Goal: Book appointment/travel/reservation

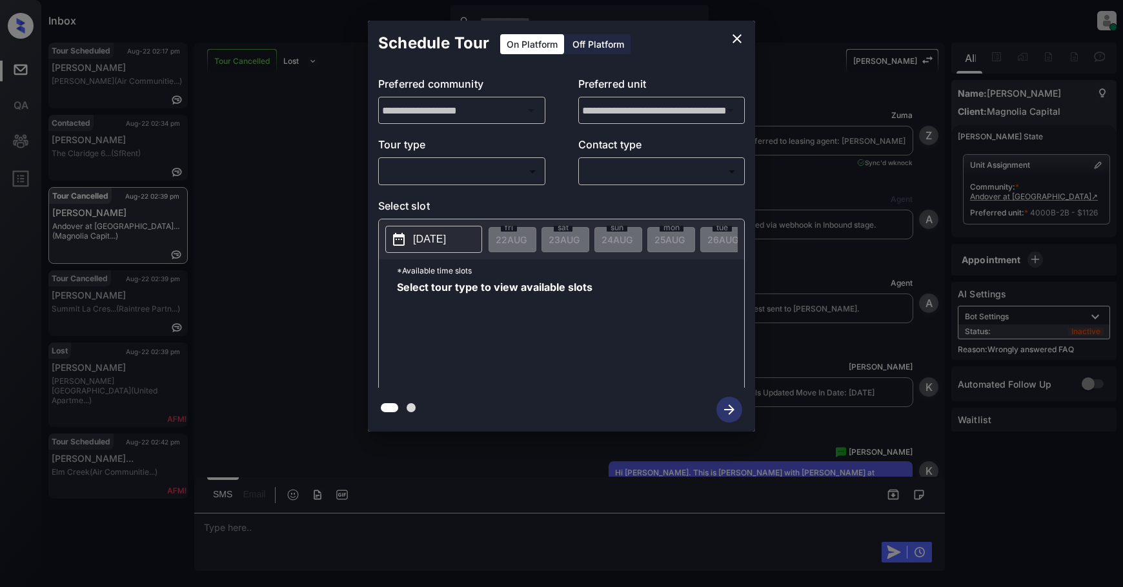
scroll to position [5689, 0]
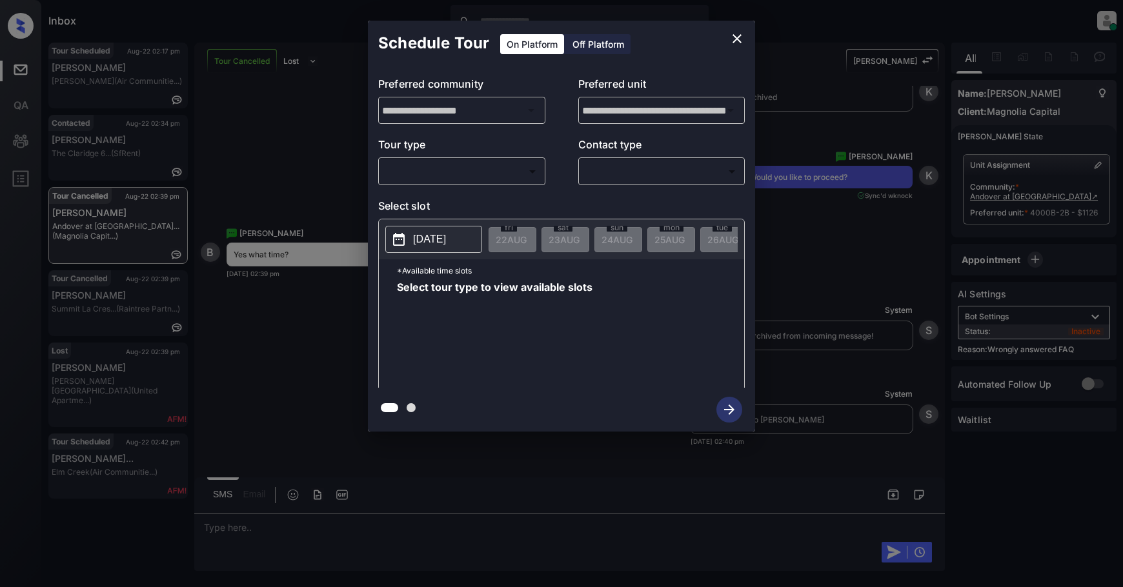
click at [504, 168] on body "Inbox Samantha Soliven Online Set yourself offline Set yourself on break Profil…" at bounding box center [561, 293] width 1123 height 587
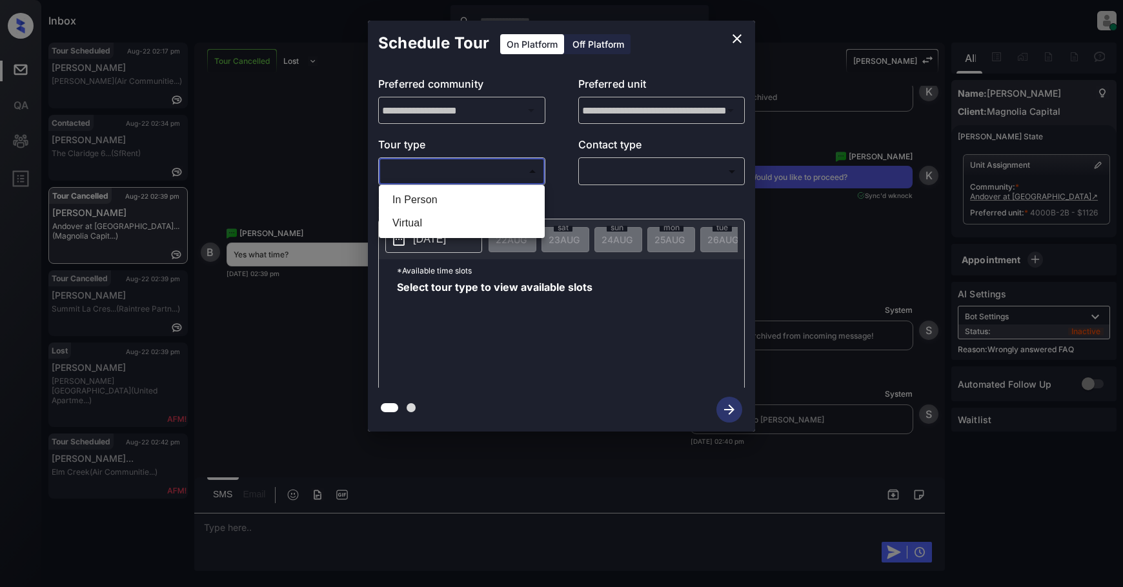
click at [492, 197] on li "In Person" at bounding box center [461, 199] width 159 height 23
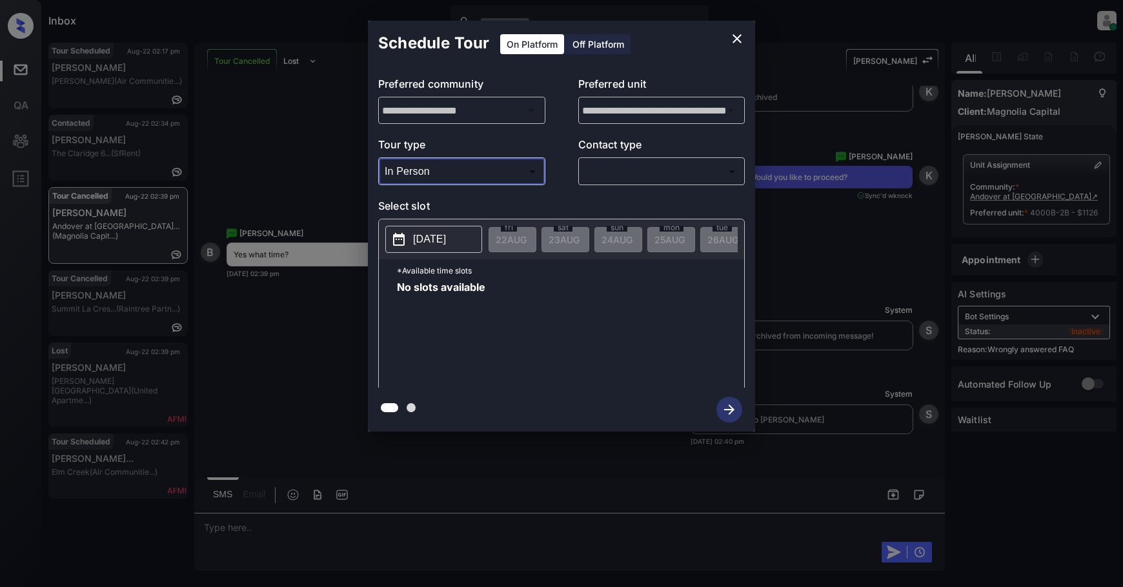
type input "********"
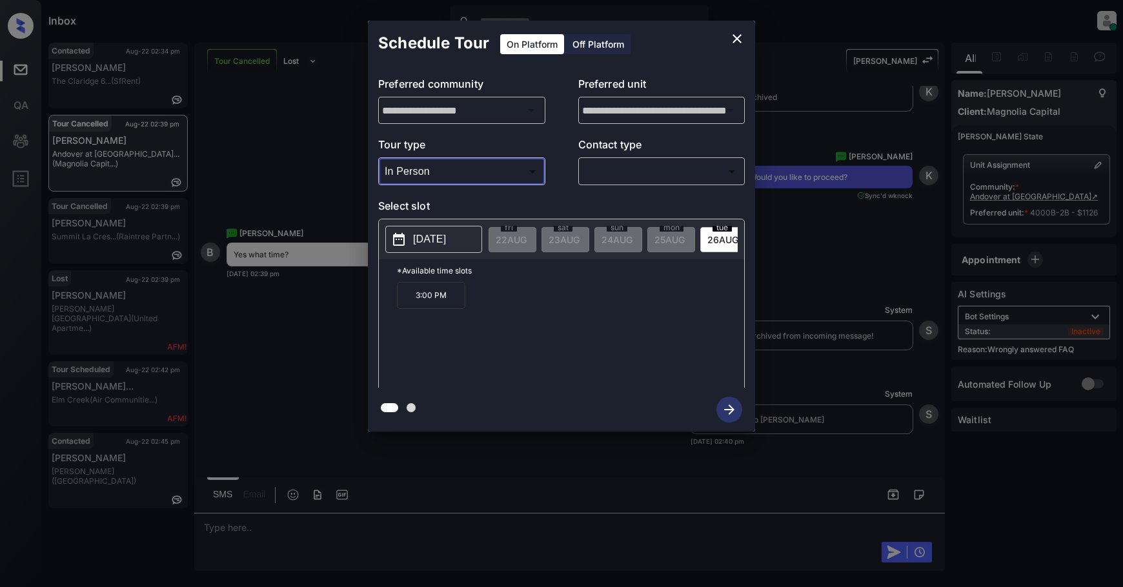
click at [442, 241] on p "[DATE]" at bounding box center [429, 239] width 33 height 15
drag, startPoint x: 465, startPoint y: 304, endPoint x: 404, endPoint y: 308, distance: 60.8
click at [394, 307] on div "*Available time slots 3:00 PM" at bounding box center [561, 325] width 365 height 132
copy p "3:00 PM"
click at [734, 45] on icon "close" at bounding box center [736, 38] width 15 height 15
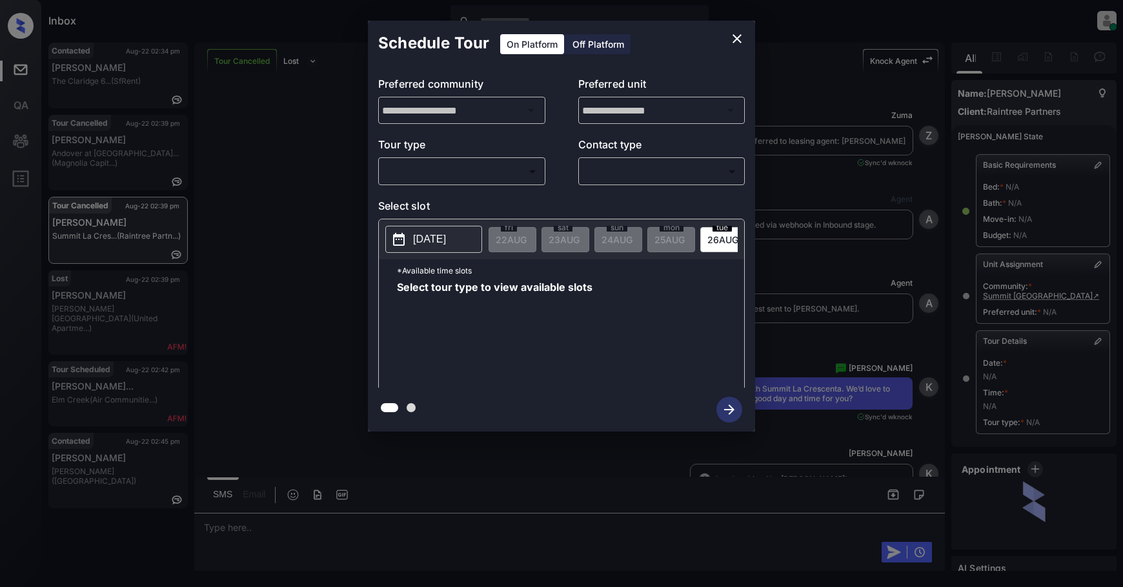
scroll to position [72, 0]
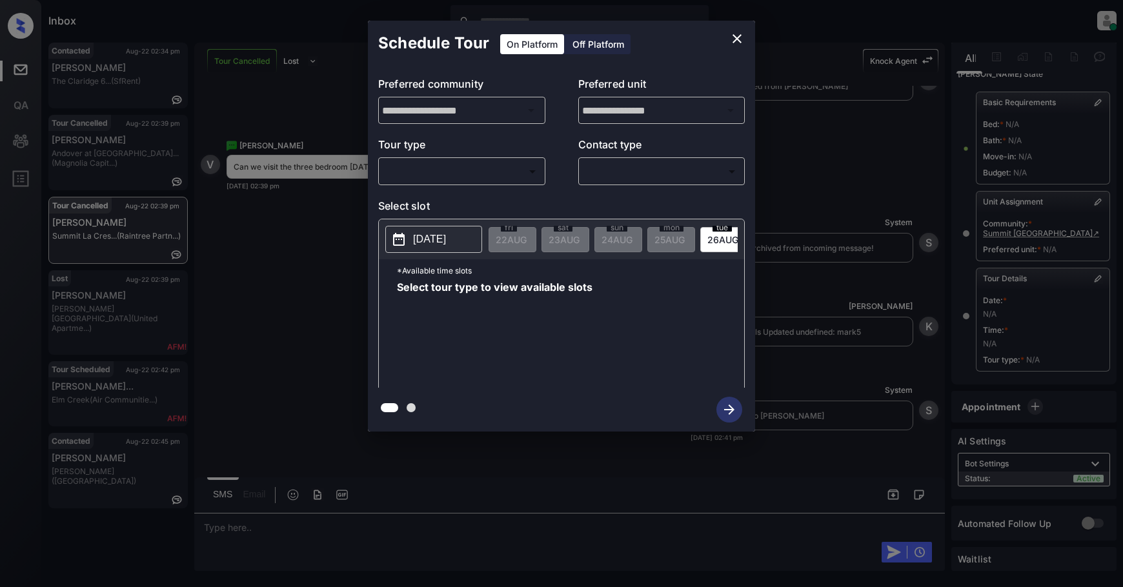
click at [463, 164] on body "Inbox Samantha Soliven Online Set yourself offline Set yourself on break Profil…" at bounding box center [561, 293] width 1123 height 587
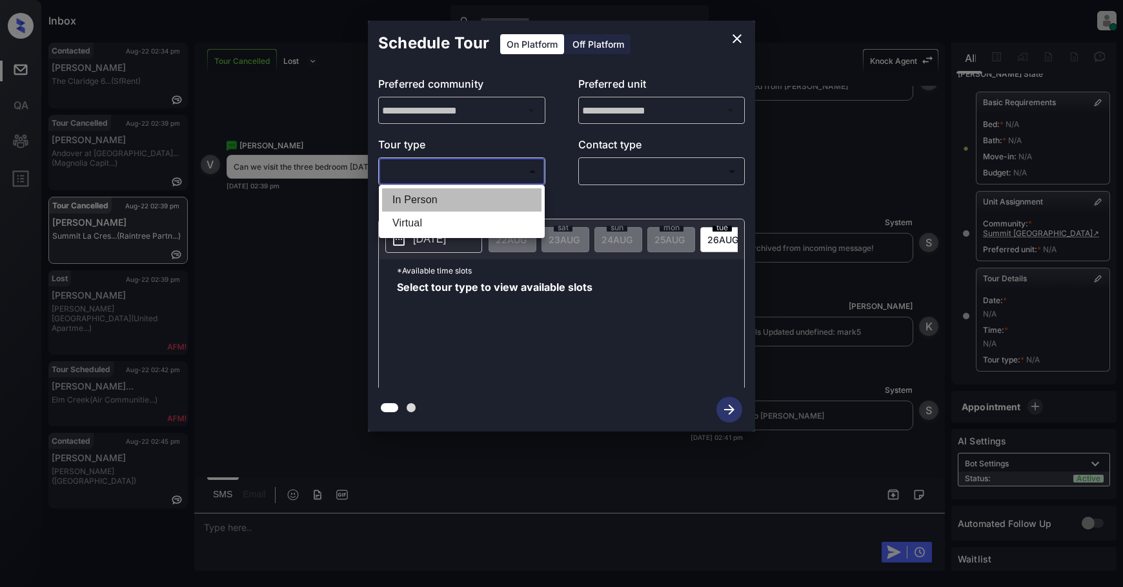
click at [430, 196] on li "In Person" at bounding box center [461, 199] width 159 height 23
type input "********"
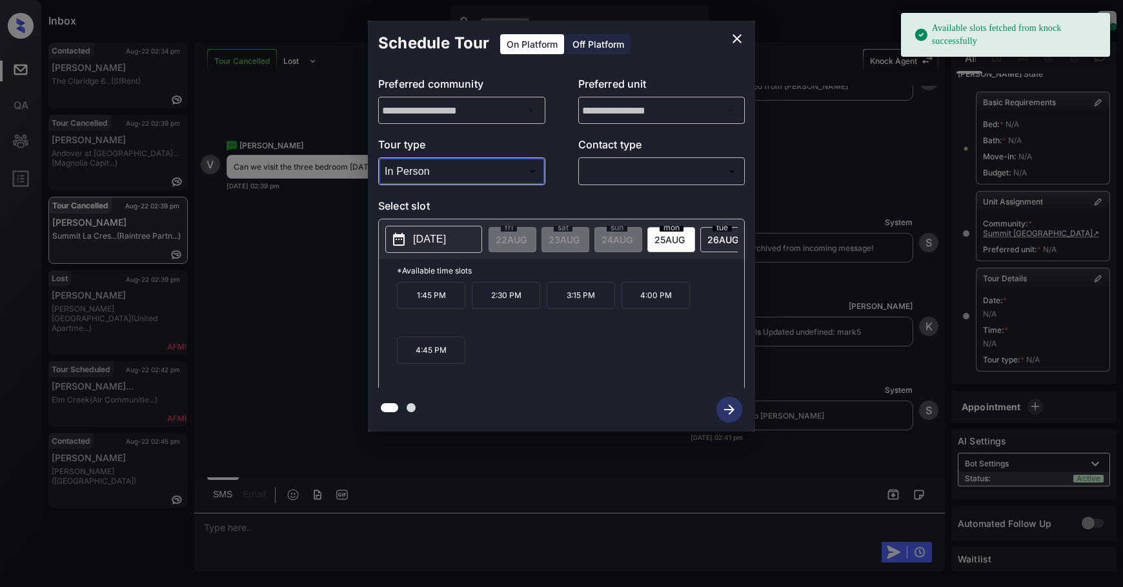
click at [414, 229] on button "2025-08-25" at bounding box center [433, 239] width 97 height 27
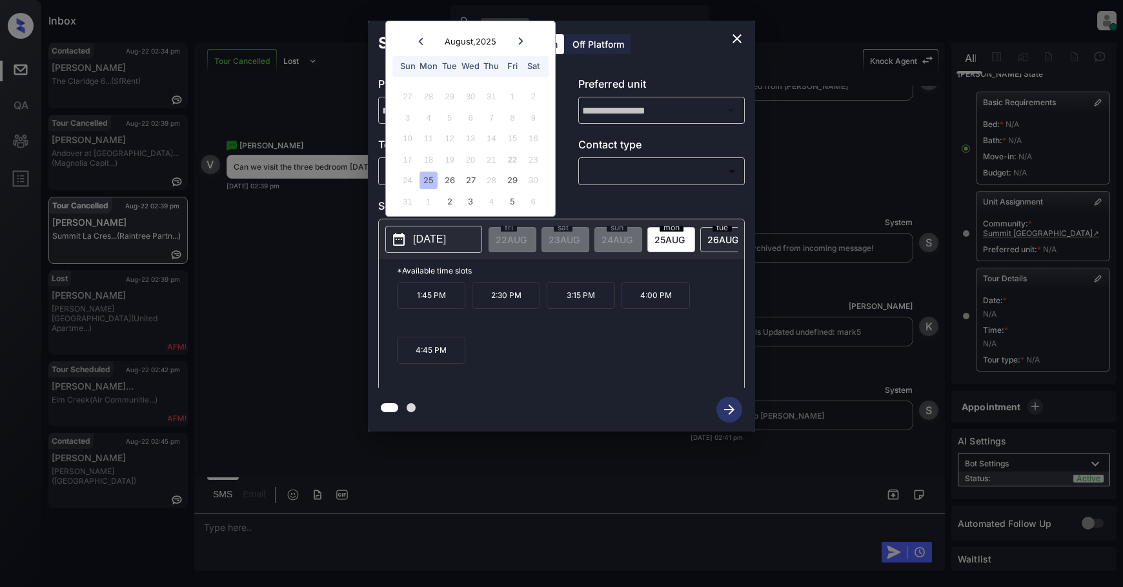
click at [521, 39] on icon at bounding box center [521, 41] width 8 height 8
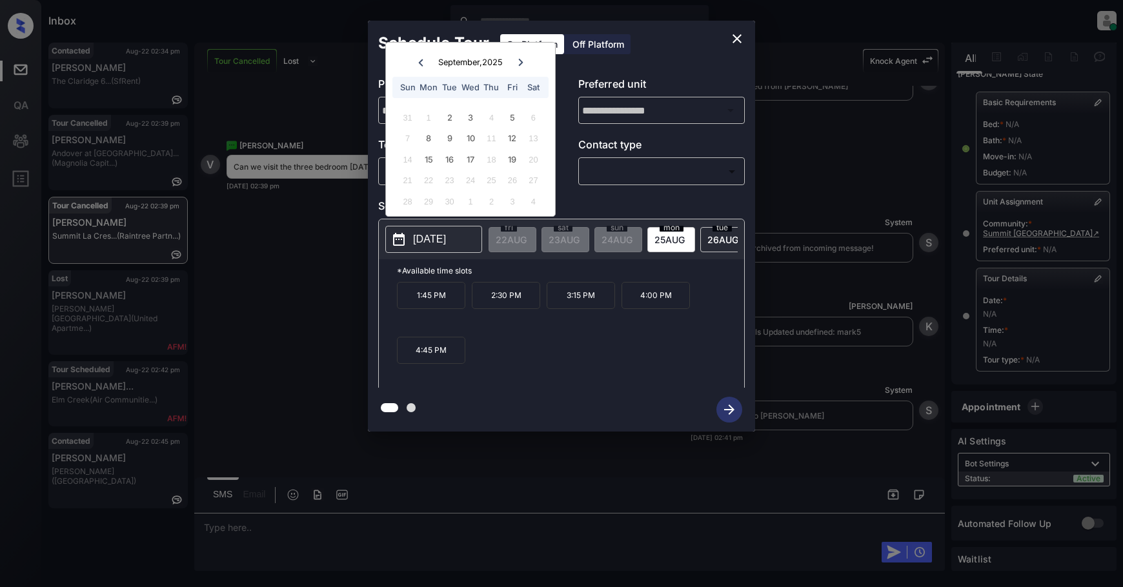
click at [518, 60] on icon at bounding box center [521, 63] width 8 height 8
click at [419, 58] on div at bounding box center [420, 62] width 17 height 16
drag, startPoint x: 419, startPoint y: 58, endPoint x: 424, endPoint y: 66, distance: 9.7
click at [419, 59] on div at bounding box center [420, 62] width 17 height 16
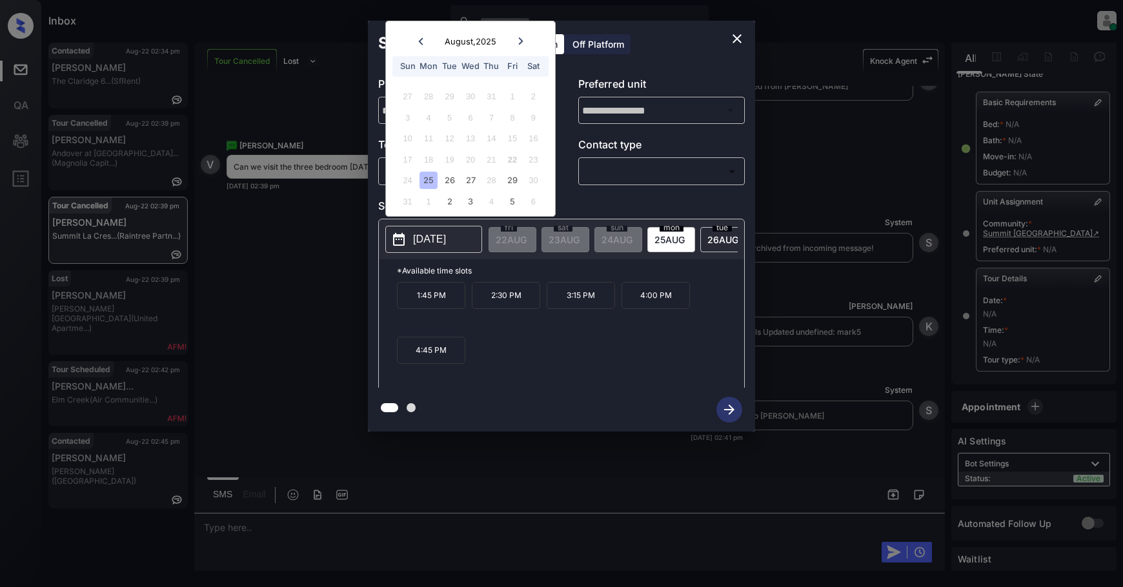
click at [744, 33] on button "close" at bounding box center [737, 39] width 26 height 26
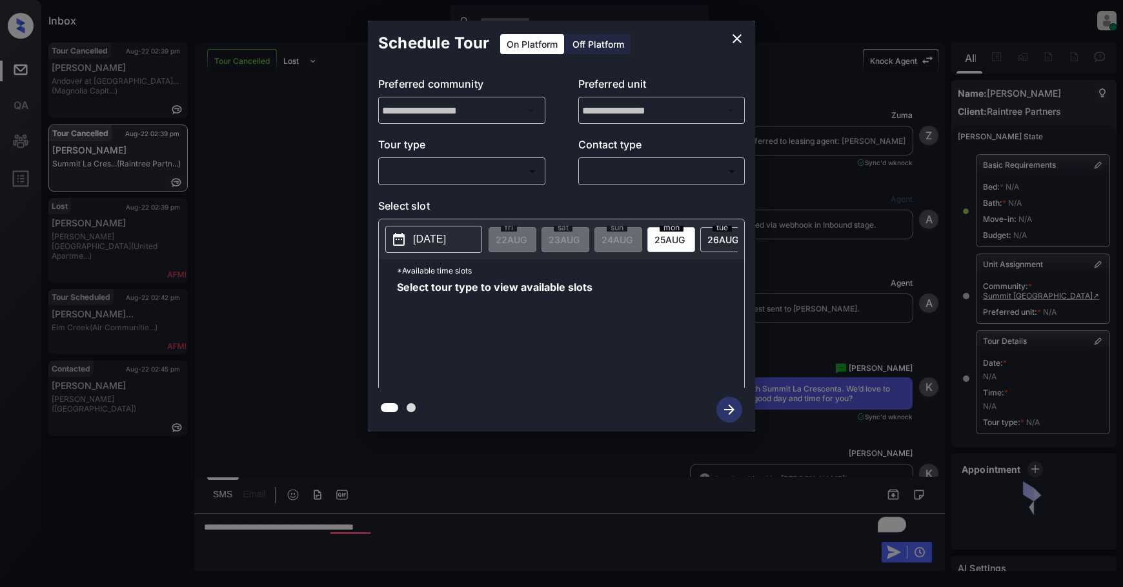
scroll to position [72, 0]
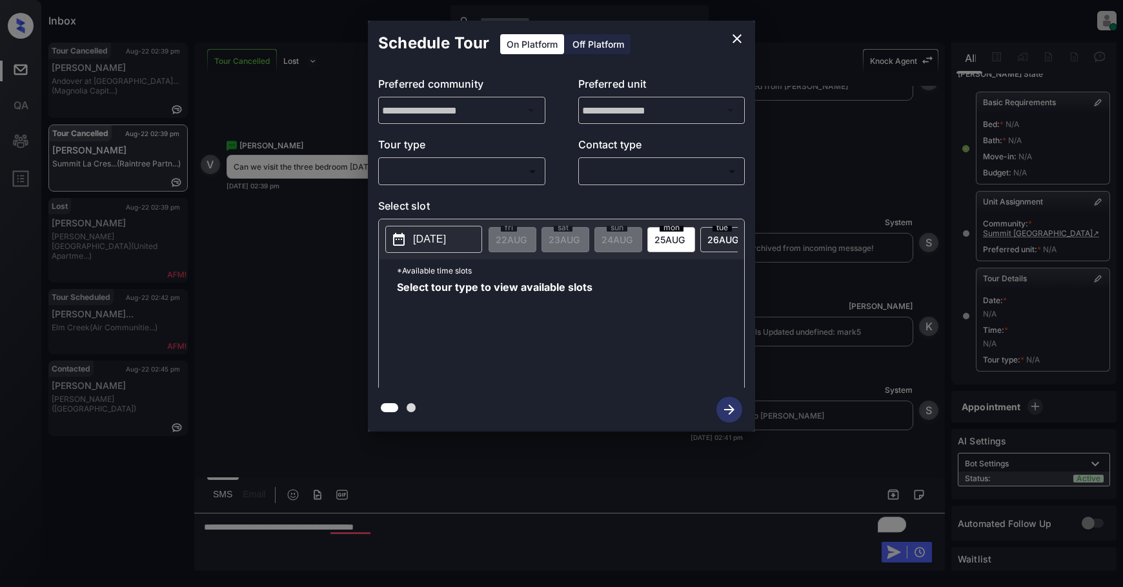
click at [511, 171] on body "Inbox Samantha Soliven Online Set yourself offline Set yourself on break Profil…" at bounding box center [561, 293] width 1123 height 587
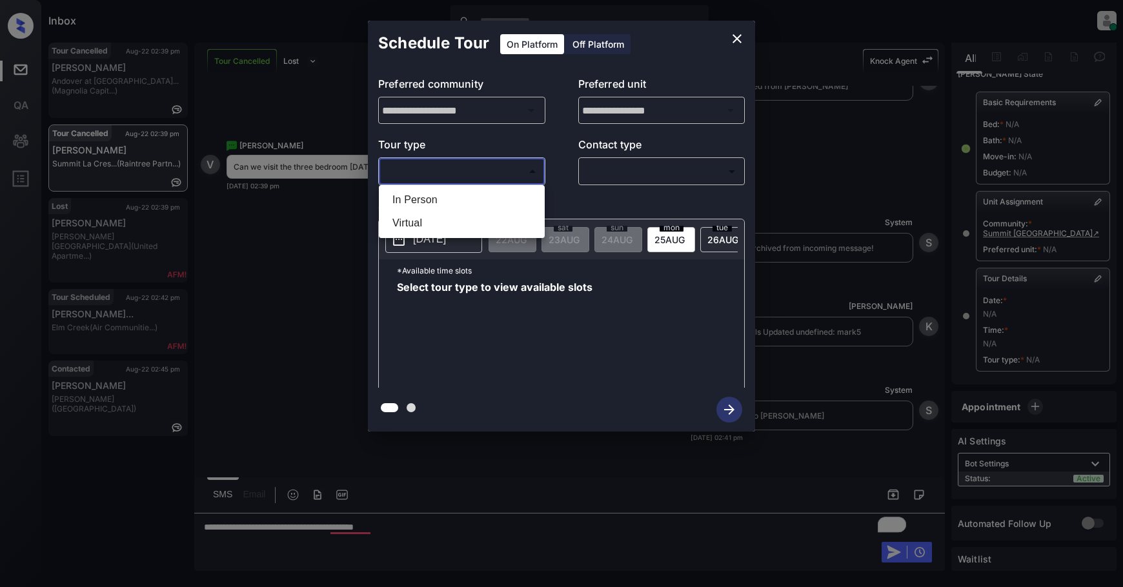
click at [479, 201] on li "In Person" at bounding box center [461, 199] width 159 height 23
type input "********"
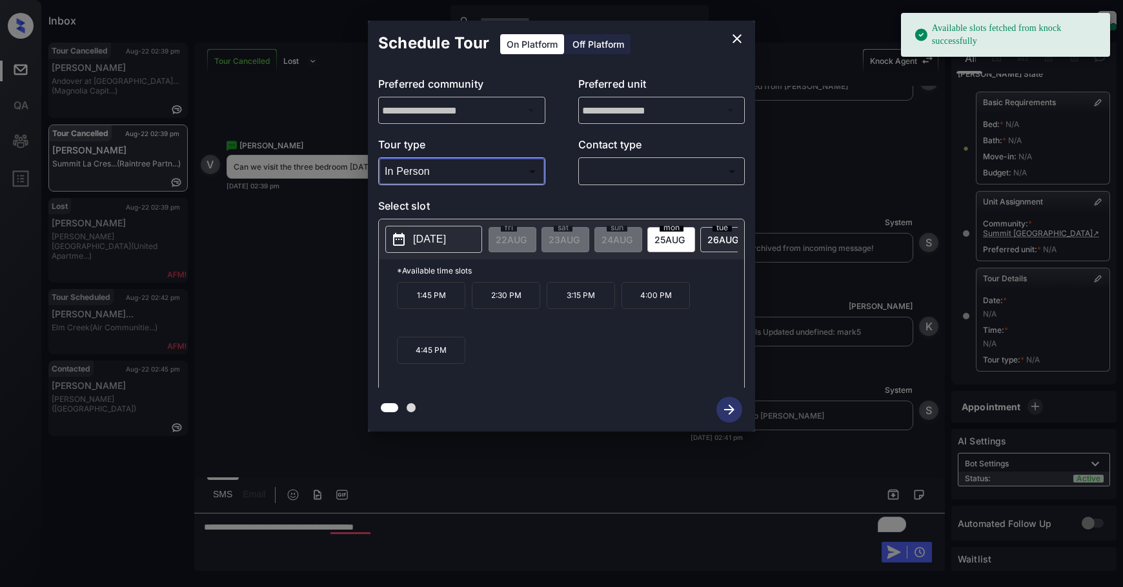
click at [435, 239] on p "[DATE]" at bounding box center [429, 239] width 33 height 15
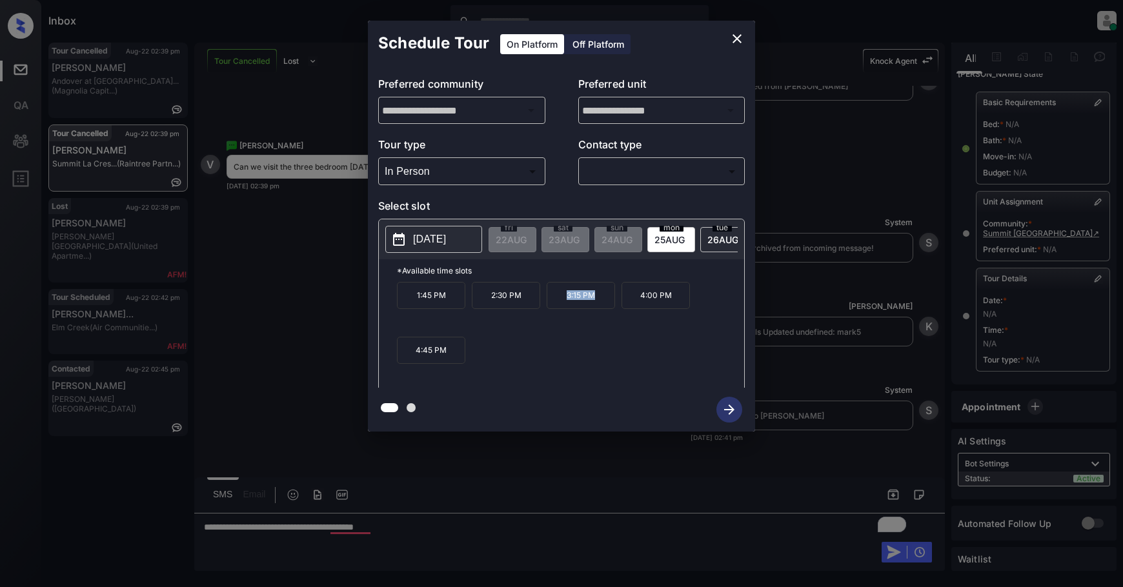
drag, startPoint x: 577, startPoint y: 304, endPoint x: 544, endPoint y: 302, distance: 33.0
click at [544, 302] on div "1:45 PM 2:30 PM 3:15 PM 4:00 PM 4:45 PM" at bounding box center [570, 333] width 347 height 103
copy p "3:15 PM"
click at [739, 34] on icon "close" at bounding box center [736, 38] width 15 height 15
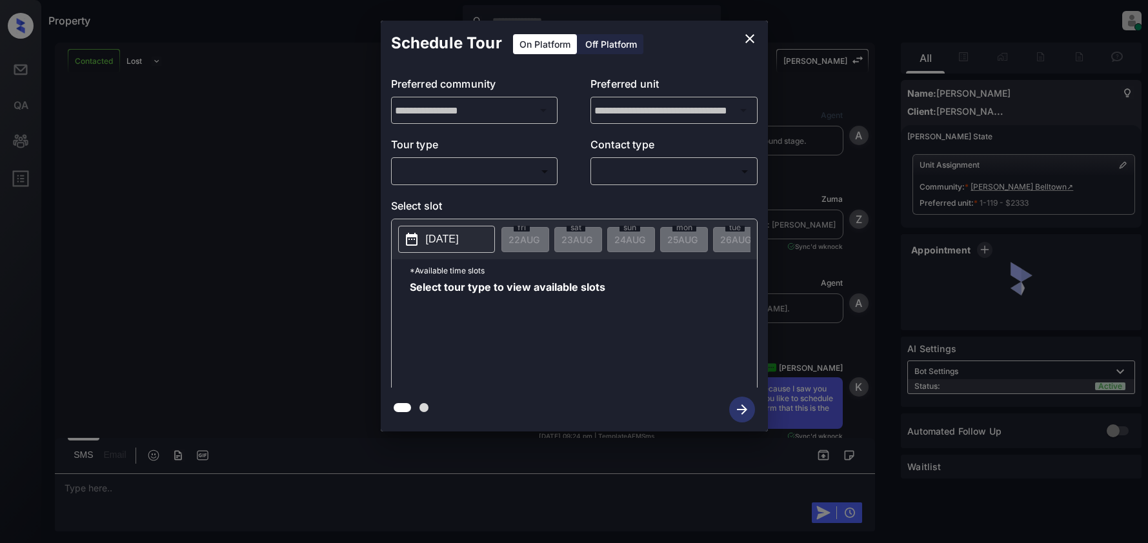
scroll to position [2092, 0]
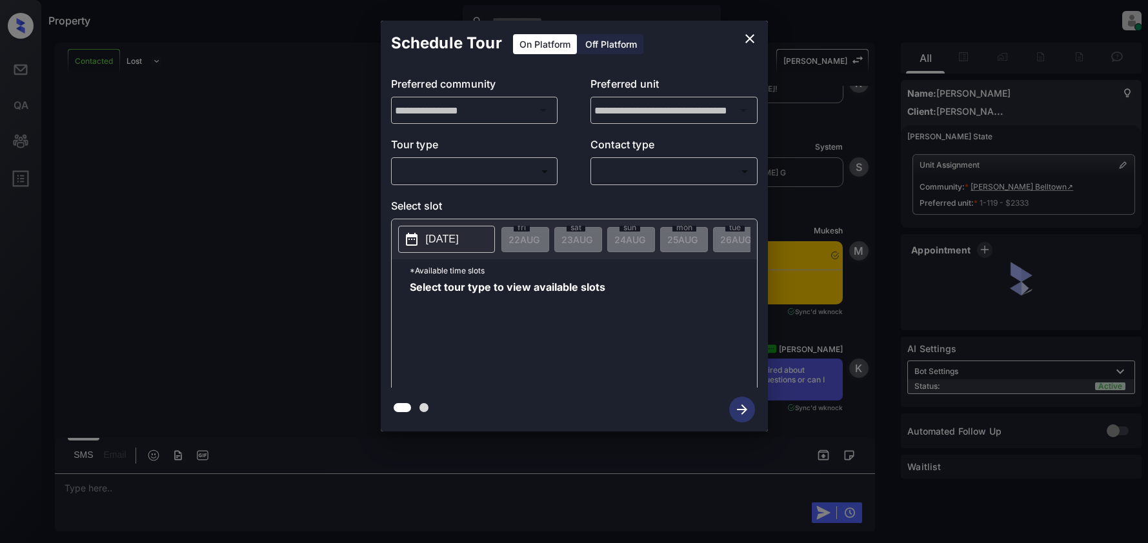
click at [501, 172] on body "Property Samantha Soliven Online Set yourself offline Set yourself on break Pro…" at bounding box center [574, 271] width 1148 height 543
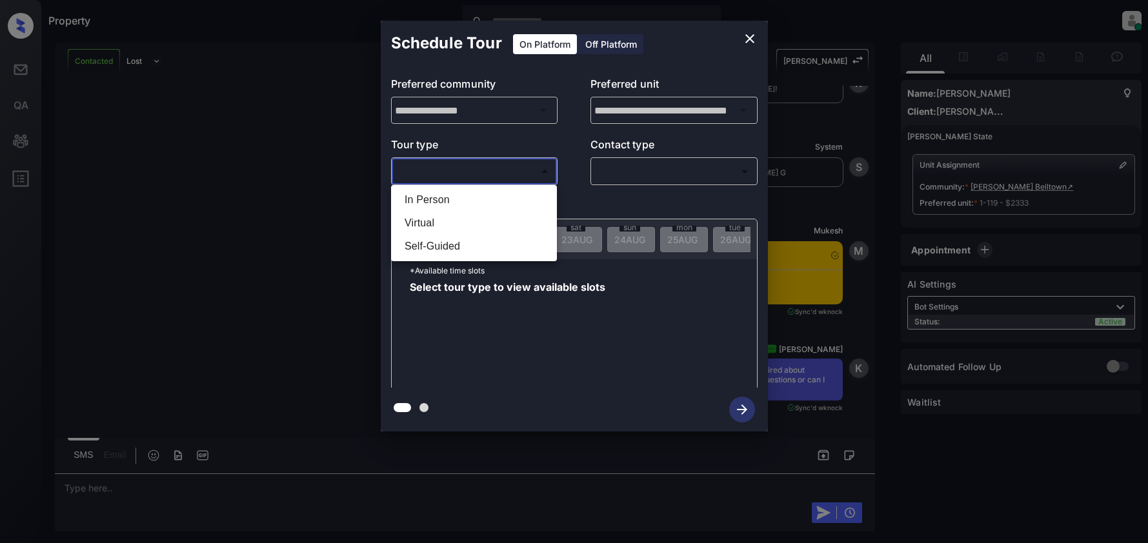
click at [461, 208] on li "In Person" at bounding box center [473, 199] width 159 height 23
type input "********"
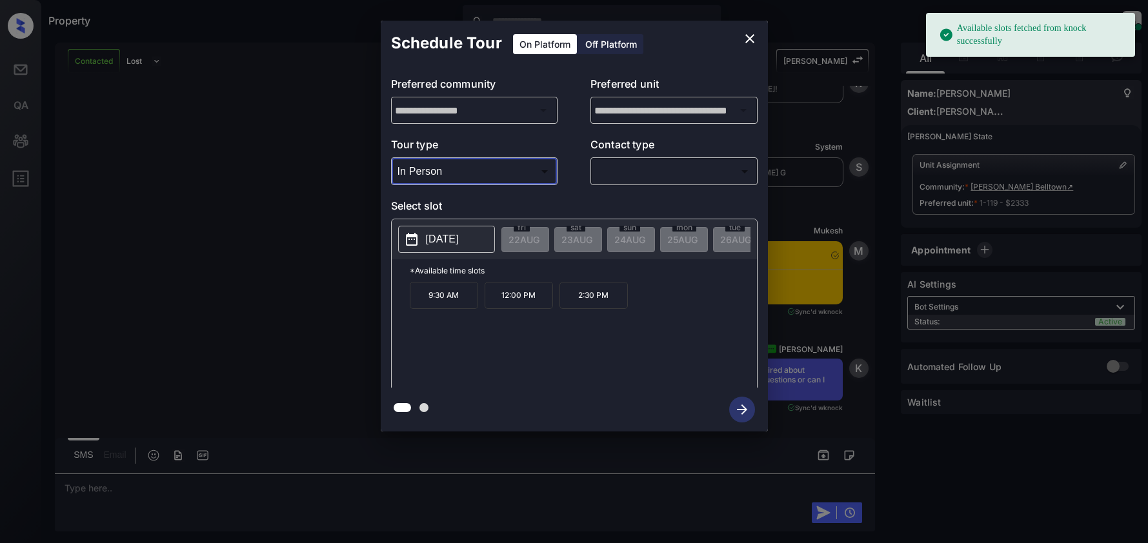
click at [447, 235] on p "2025-09-02" at bounding box center [442, 239] width 33 height 15
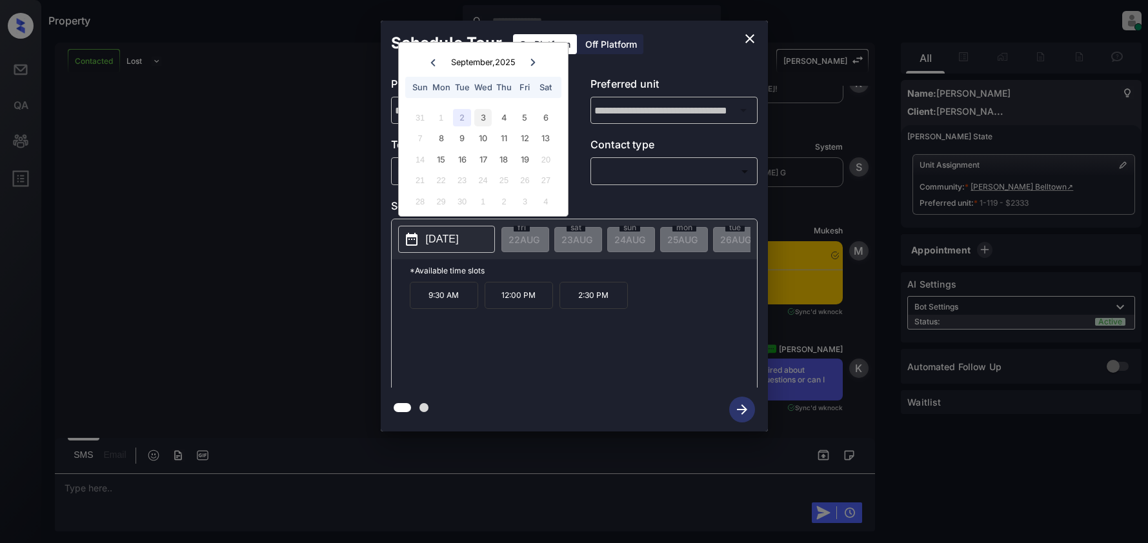
click at [477, 118] on div "3" at bounding box center [482, 117] width 17 height 17
click at [466, 118] on div "2" at bounding box center [461, 117] width 17 height 17
click at [984, 215] on div "**********" at bounding box center [574, 226] width 1148 height 452
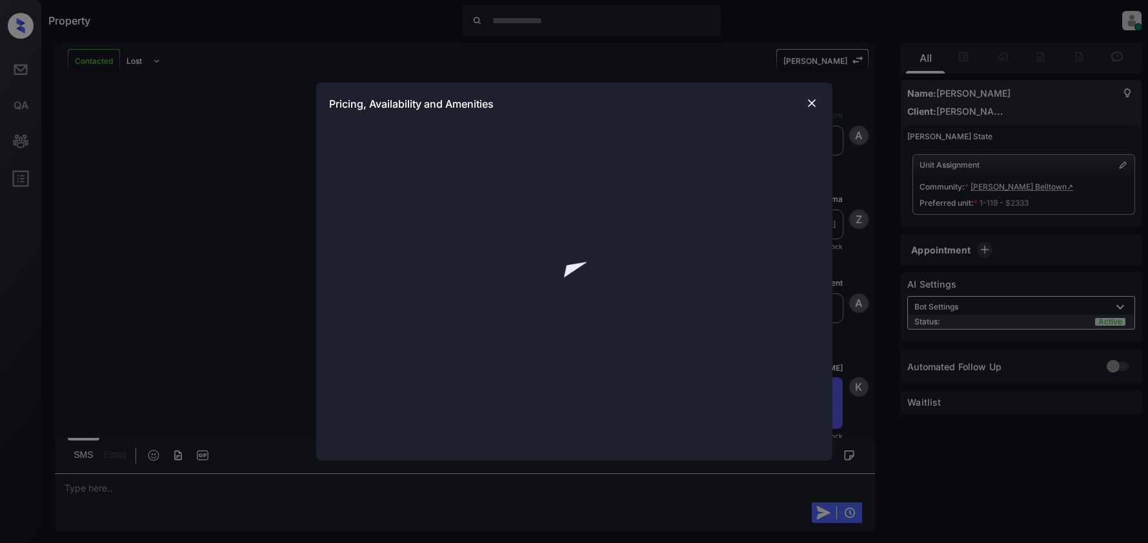
scroll to position [2092, 0]
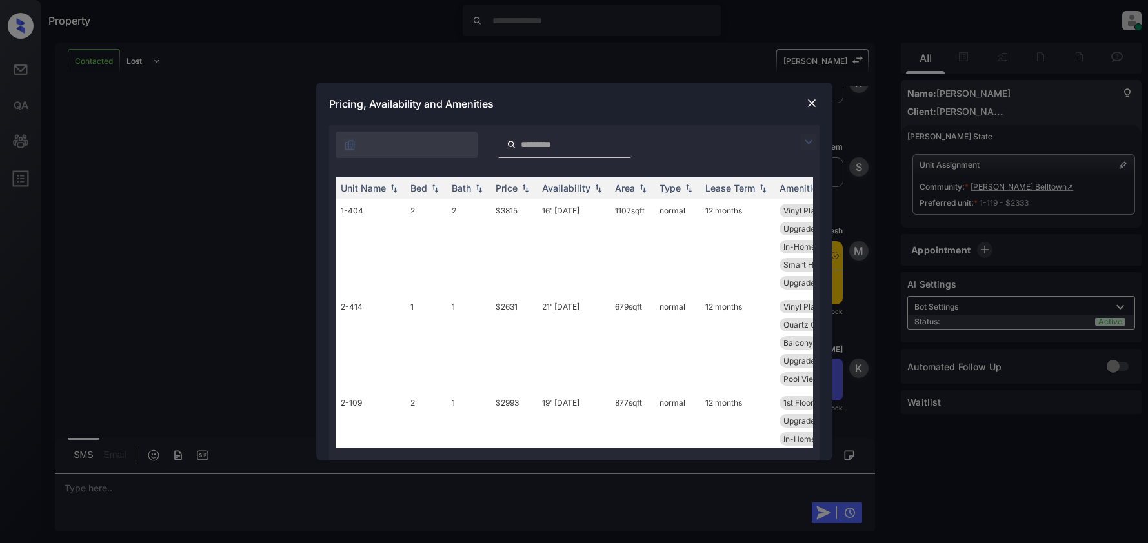
click at [812, 141] on img at bounding box center [808, 141] width 15 height 15
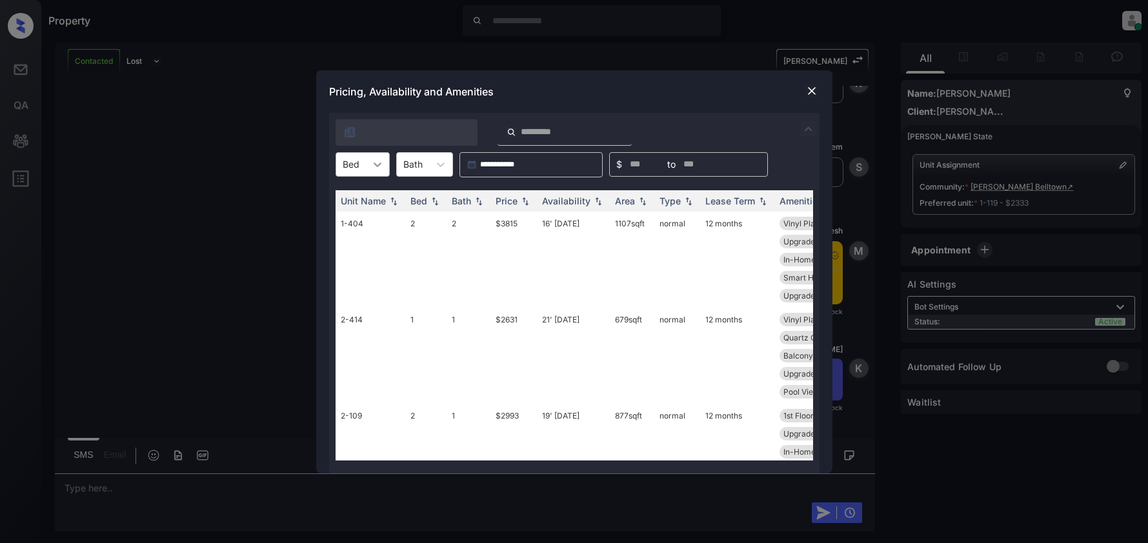
click at [368, 173] on div at bounding box center [377, 164] width 23 height 23
click at [362, 239] on div "2" at bounding box center [362, 242] width 54 height 23
click at [450, 170] on icon at bounding box center [449, 164] width 13 height 13
click at [429, 222] on div "2" at bounding box center [432, 219] width 57 height 23
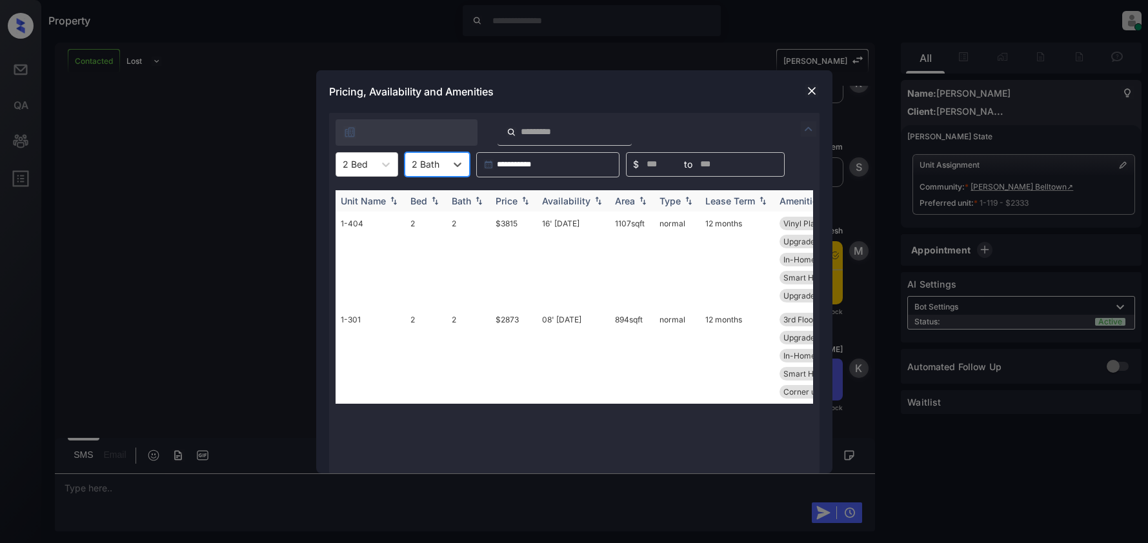
click at [520, 197] on img at bounding box center [525, 200] width 13 height 9
click at [520, 197] on img at bounding box center [525, 201] width 13 height 10
click at [517, 319] on td "$3815" at bounding box center [513, 356] width 46 height 96
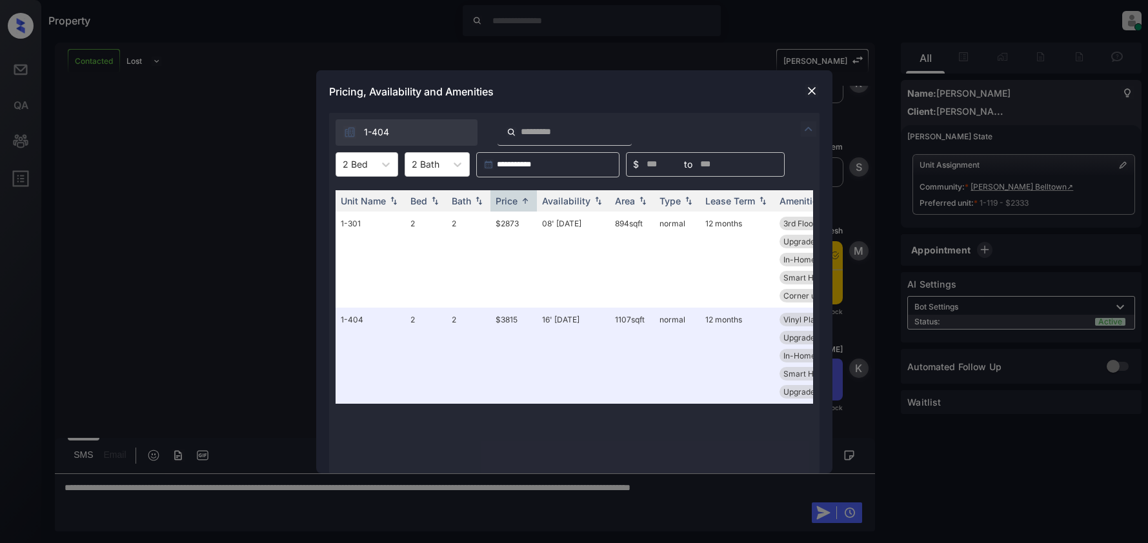
click at [812, 94] on img at bounding box center [811, 91] width 13 height 13
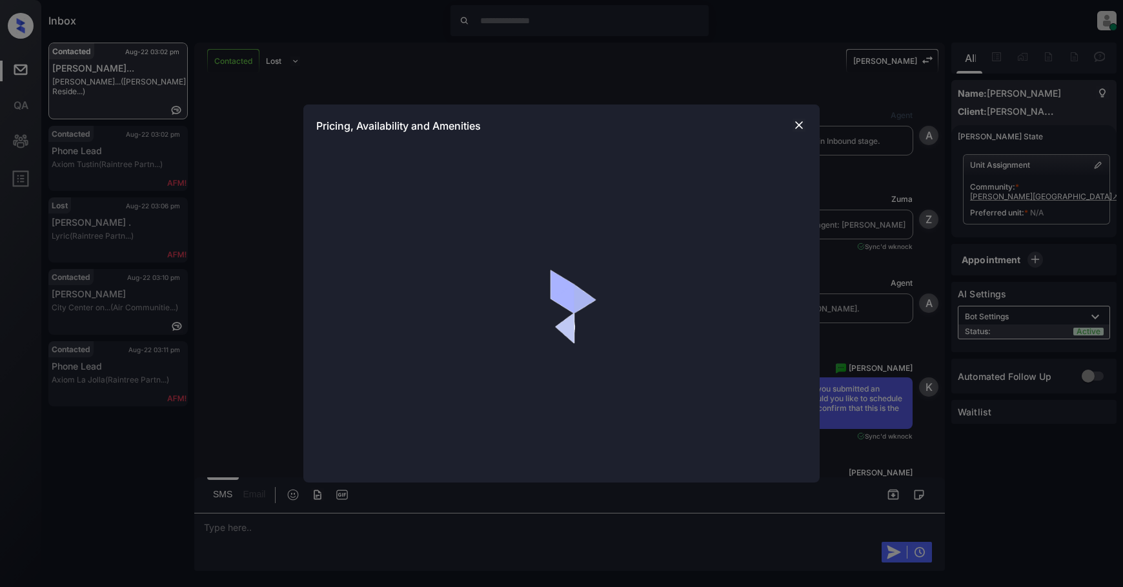
scroll to position [327, 0]
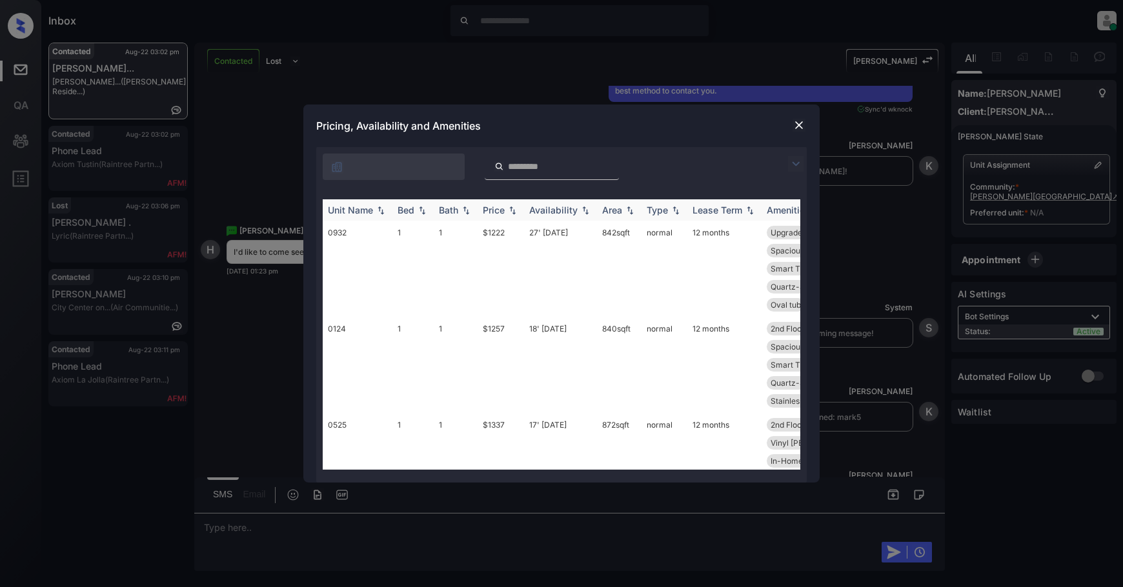
click at [511, 208] on img at bounding box center [512, 210] width 13 height 9
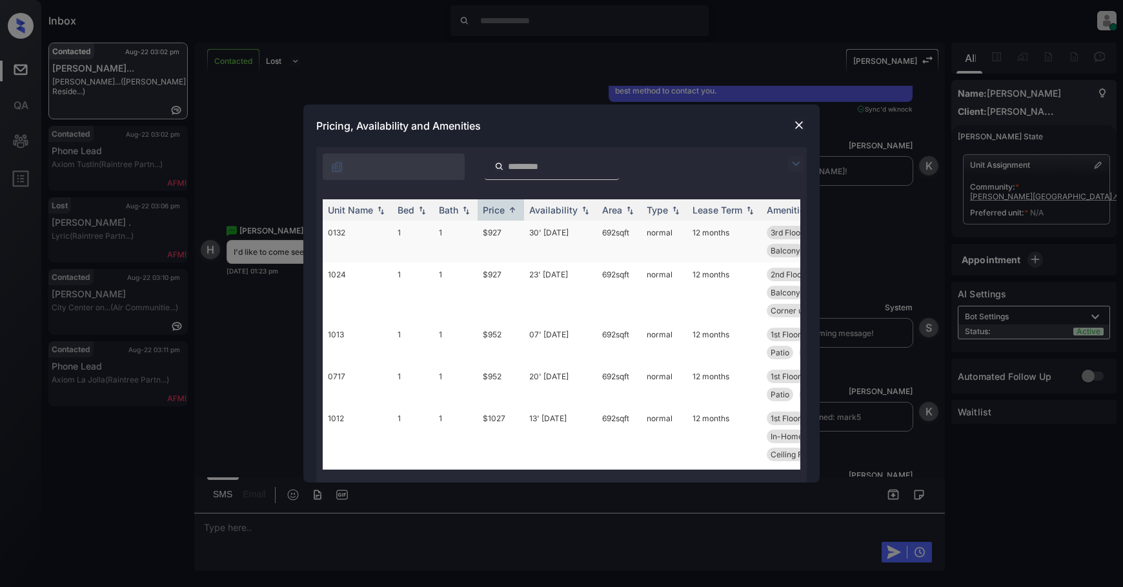
click at [495, 237] on td "$927" at bounding box center [500, 242] width 46 height 42
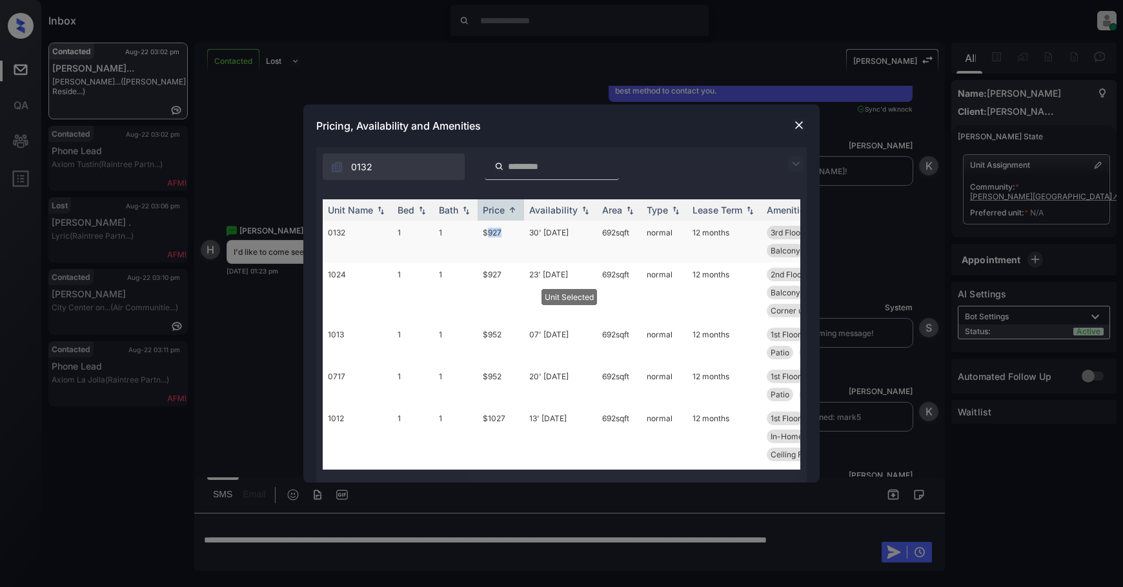
click at [495, 237] on td "$927" at bounding box center [500, 242] width 46 height 42
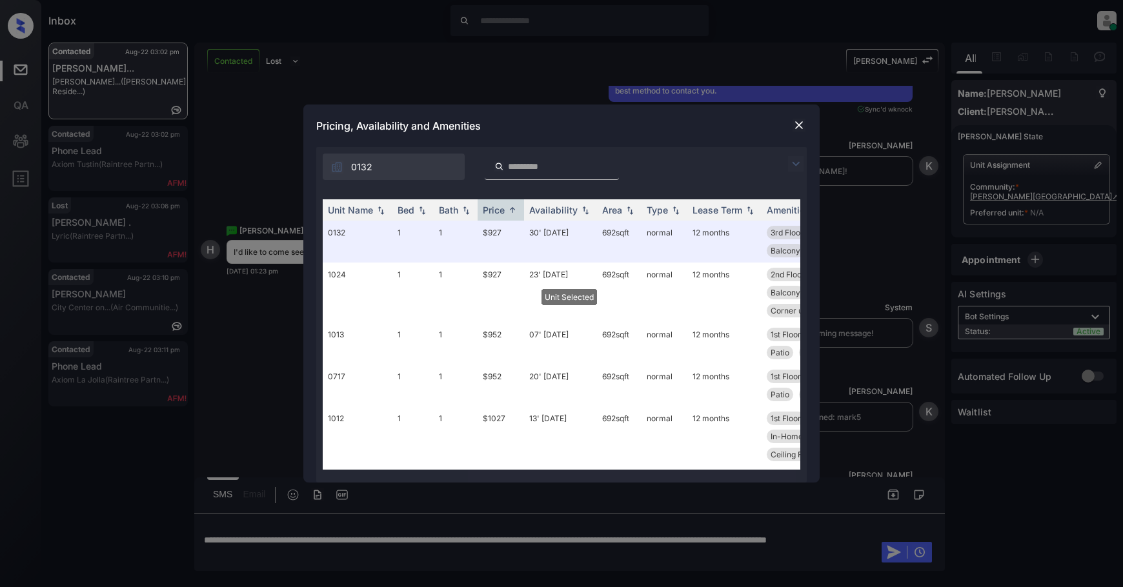
click at [801, 118] on div at bounding box center [798, 124] width 15 height 15
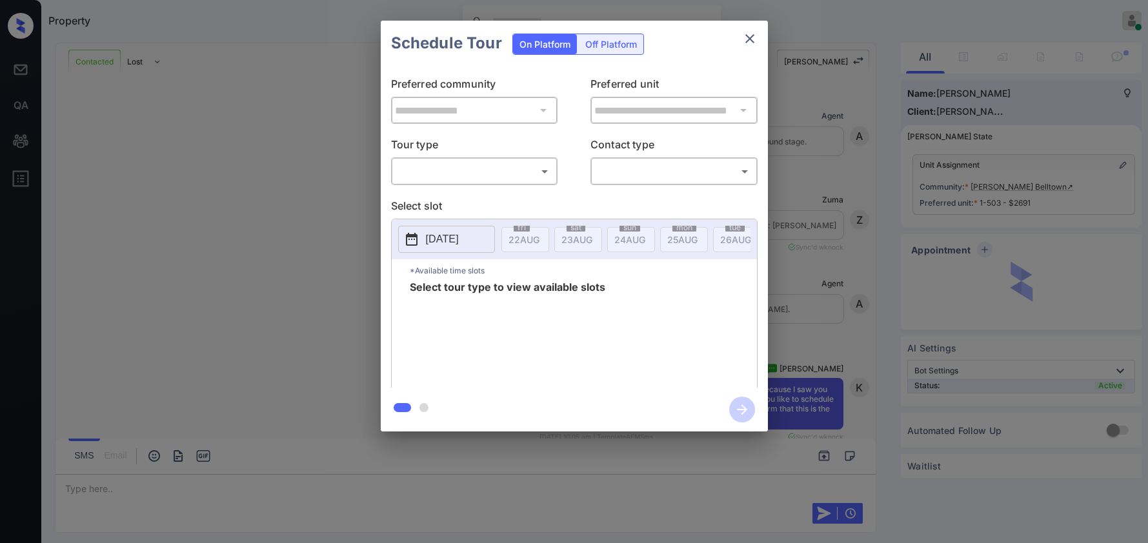
scroll to position [5915, 0]
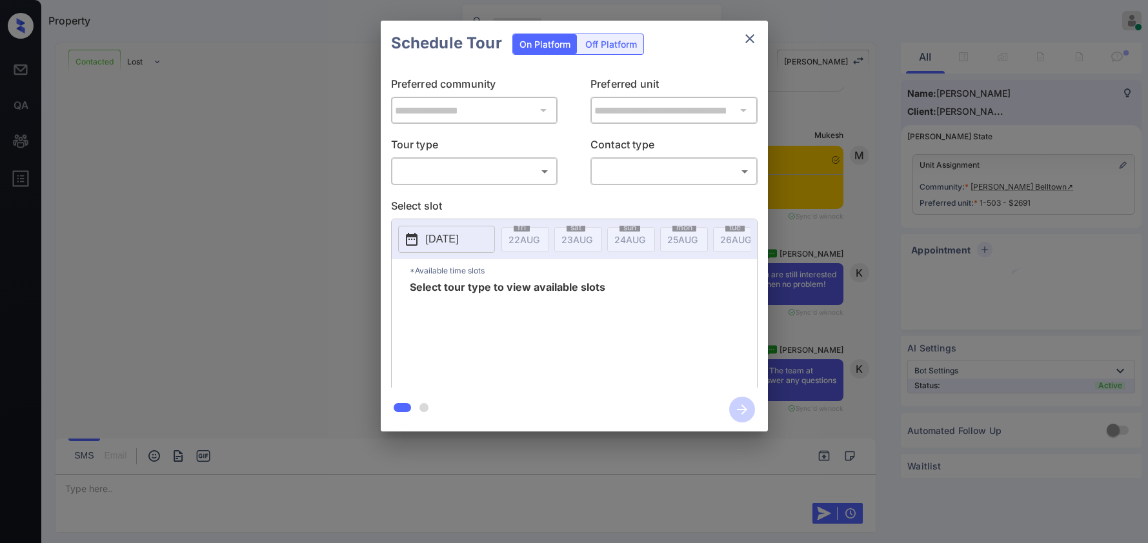
click at [485, 174] on body "Property Samantha Soliven Online Set yourself offline Set yourself on break Pro…" at bounding box center [574, 271] width 1148 height 543
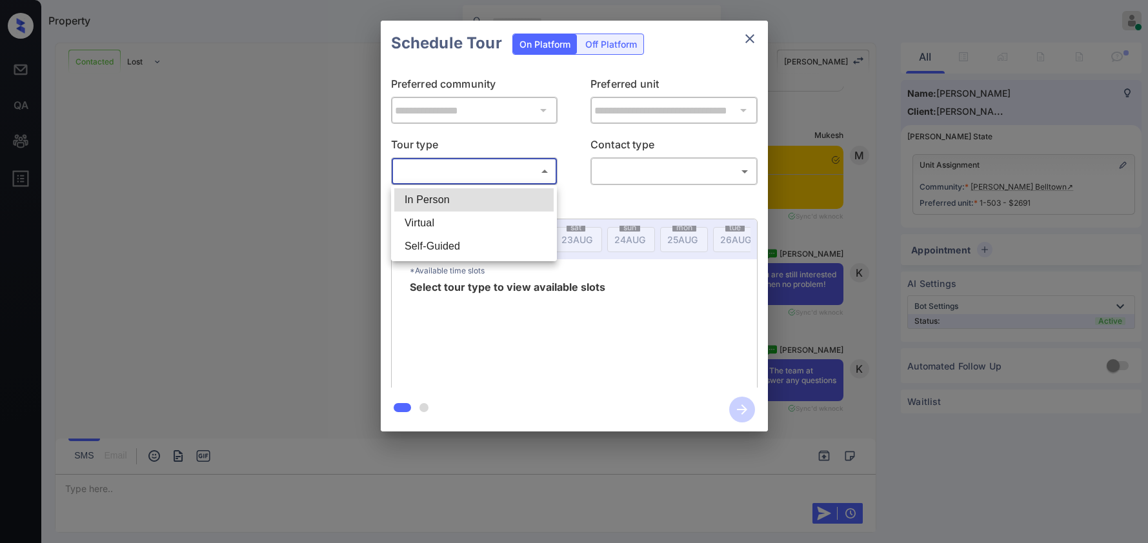
click at [467, 203] on li "In Person" at bounding box center [473, 199] width 159 height 23
type input "********"
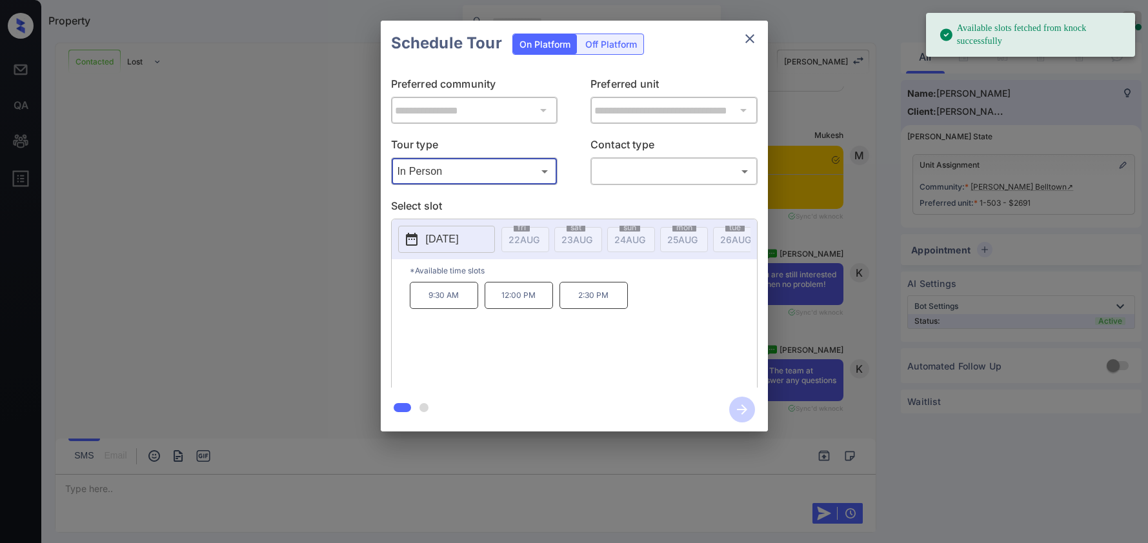
click at [435, 253] on div "2025-09-02" at bounding box center [446, 239] width 97 height 27
click at [446, 239] on p "2025-09-02" at bounding box center [442, 239] width 33 height 15
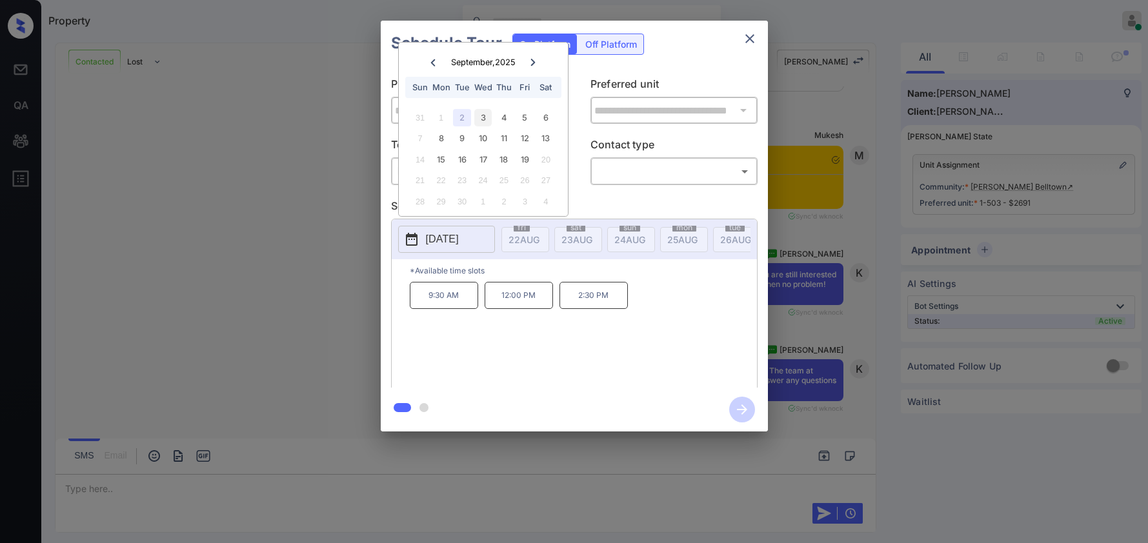
click at [475, 119] on div "3" at bounding box center [482, 117] width 17 height 17
click at [463, 119] on div "2" at bounding box center [461, 117] width 17 height 17
click at [479, 120] on div "3" at bounding box center [482, 117] width 17 height 17
click at [464, 117] on div "2" at bounding box center [461, 117] width 17 height 17
click at [432, 65] on icon at bounding box center [433, 63] width 8 height 8
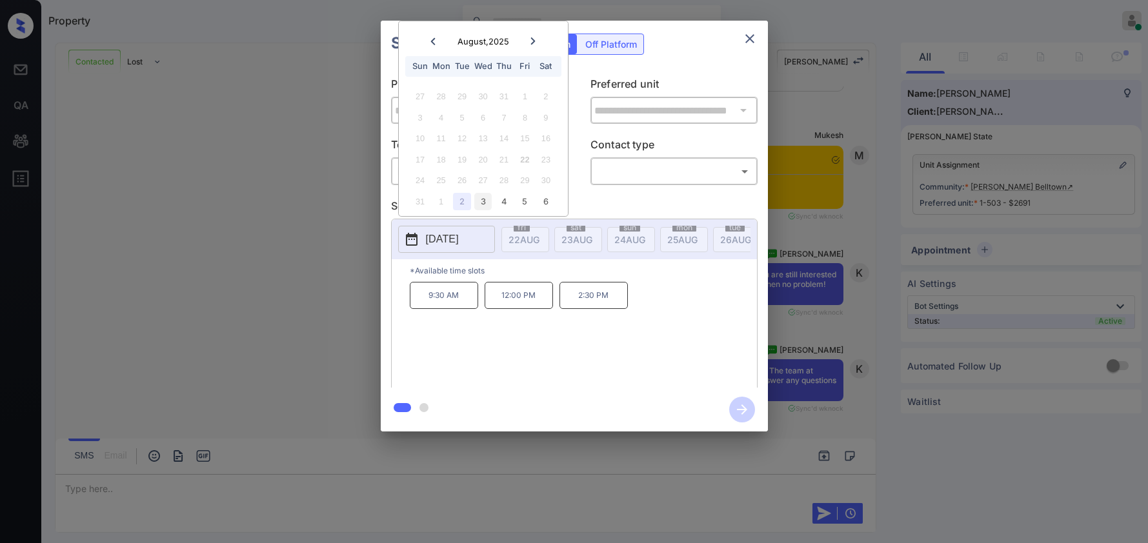
click at [477, 196] on div "3" at bounding box center [482, 201] width 17 height 17
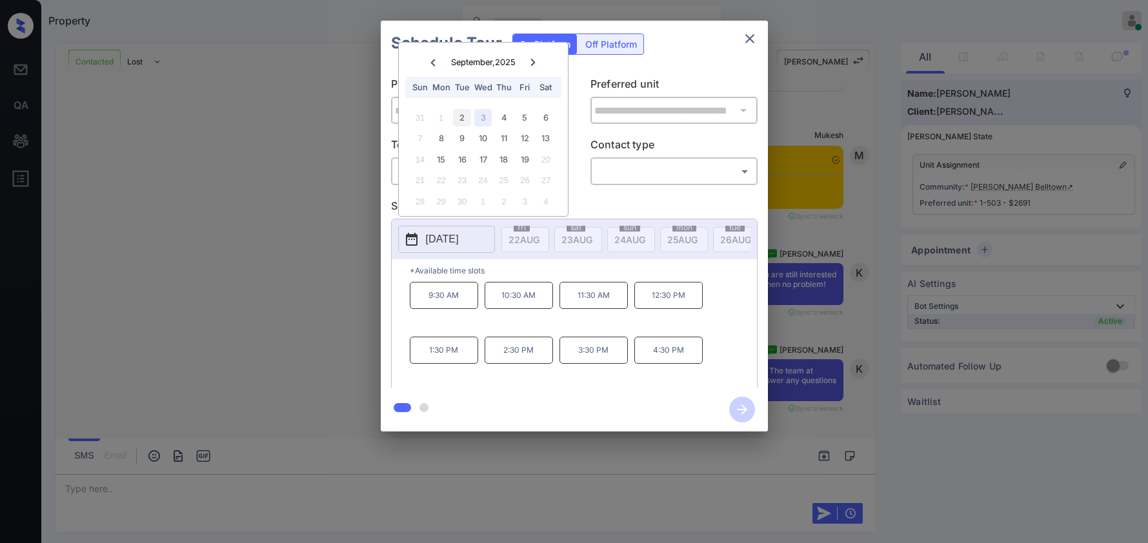
click at [464, 119] on div "2" at bounding box center [461, 117] width 17 height 17
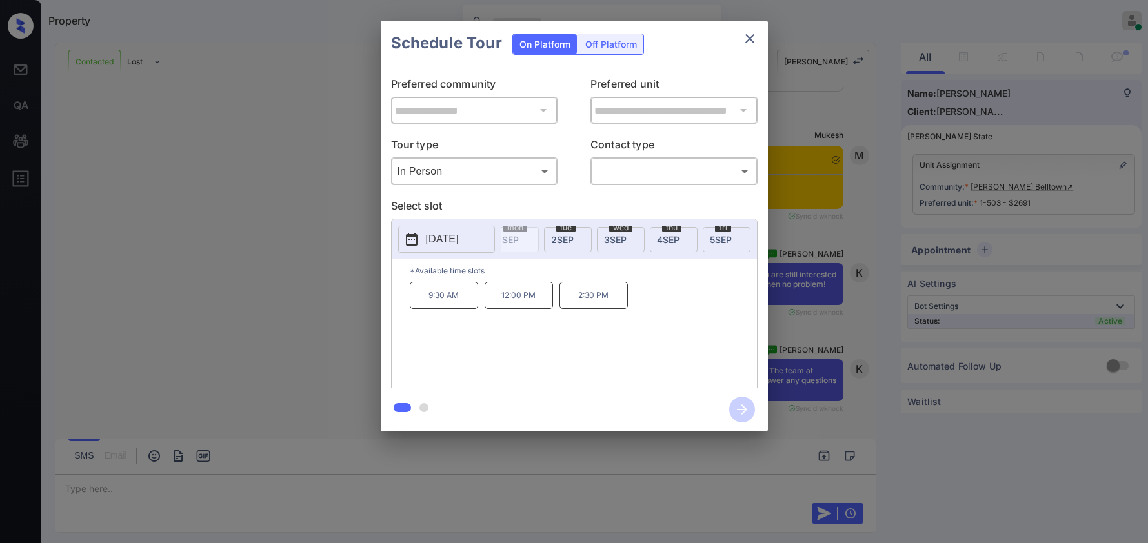
scroll to position [0, 549]
click at [458, 304] on p "9:30 AM" at bounding box center [444, 295] width 68 height 27
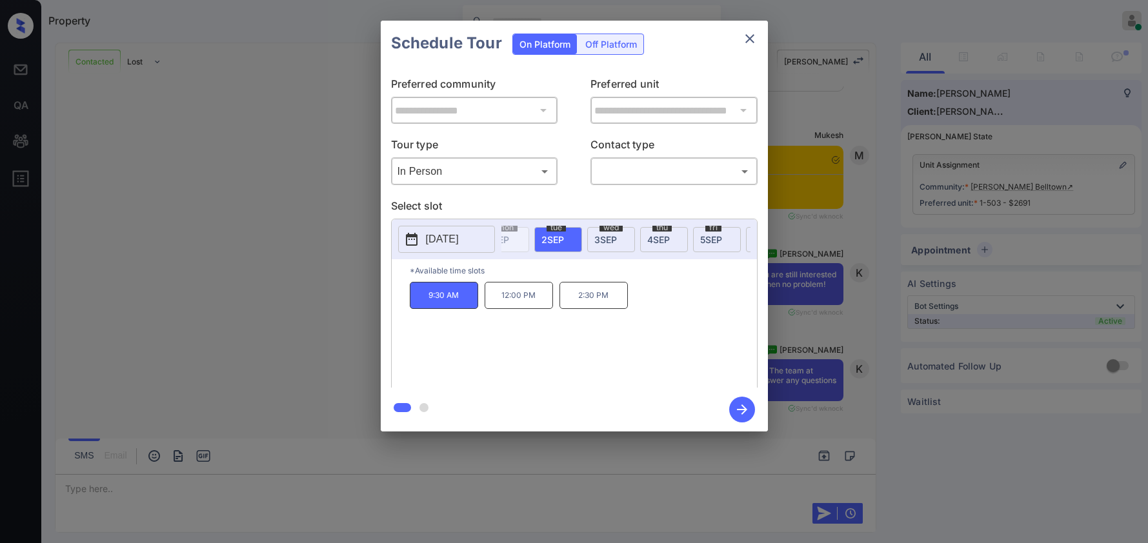
click at [752, 43] on icon "close" at bounding box center [749, 38] width 15 height 15
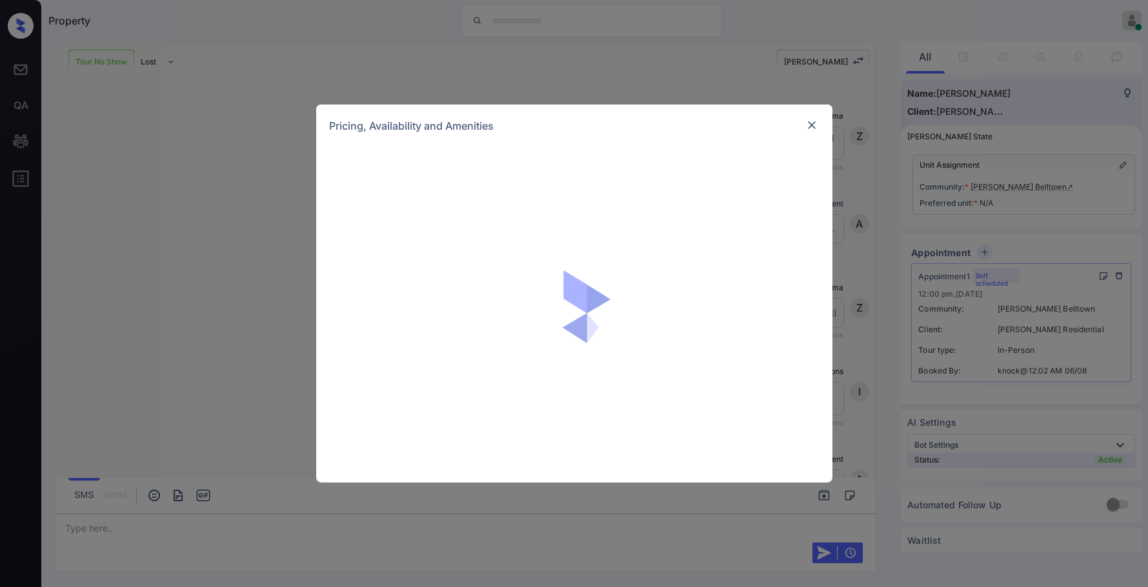
scroll to position [2149, 0]
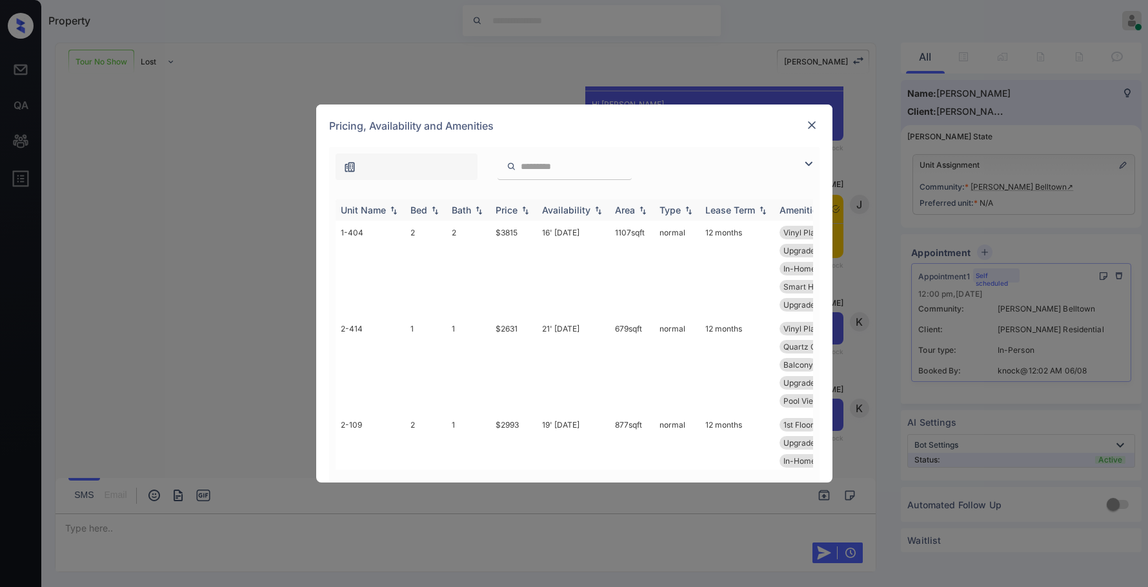
click at [509, 208] on div "Price" at bounding box center [506, 210] width 22 height 11
click at [509, 207] on div "Price" at bounding box center [506, 210] width 22 height 11
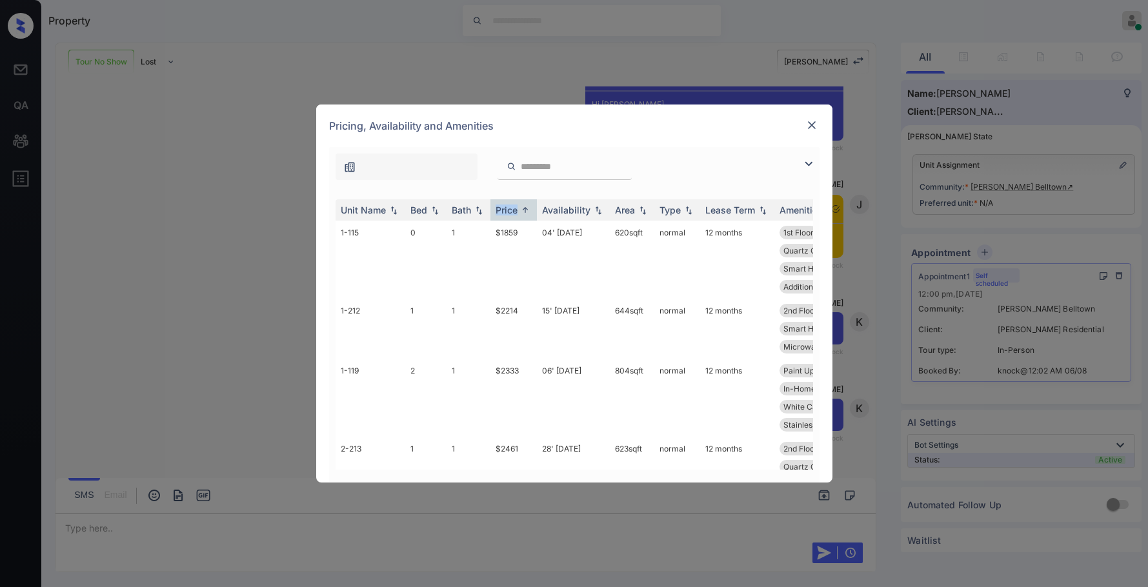
click at [810, 165] on img at bounding box center [808, 163] width 15 height 15
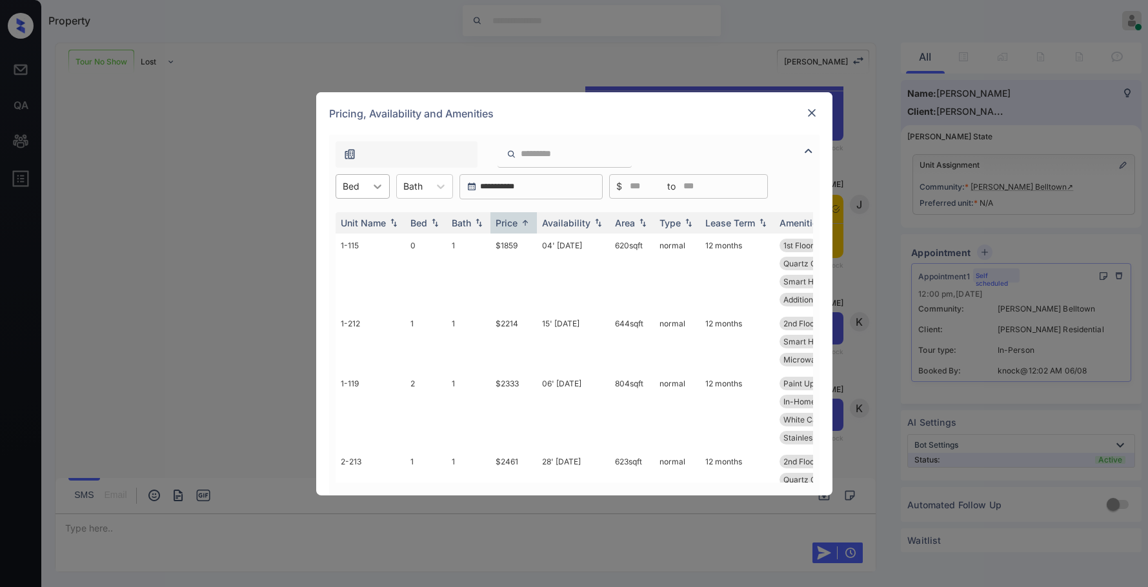
click at [372, 185] on icon at bounding box center [377, 186] width 13 height 13
click at [359, 270] on div "2" at bounding box center [362, 264] width 54 height 23
click at [520, 249] on td "$2333" at bounding box center [513, 273] width 46 height 78
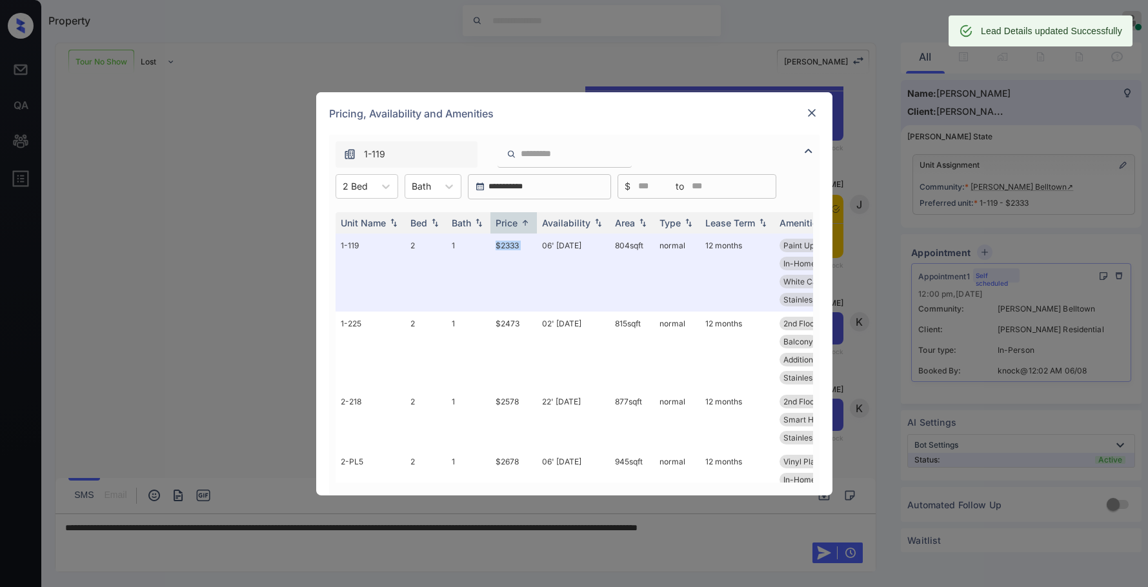
click at [809, 112] on img at bounding box center [811, 112] width 13 height 13
